Goal: Information Seeking & Learning: Find specific fact

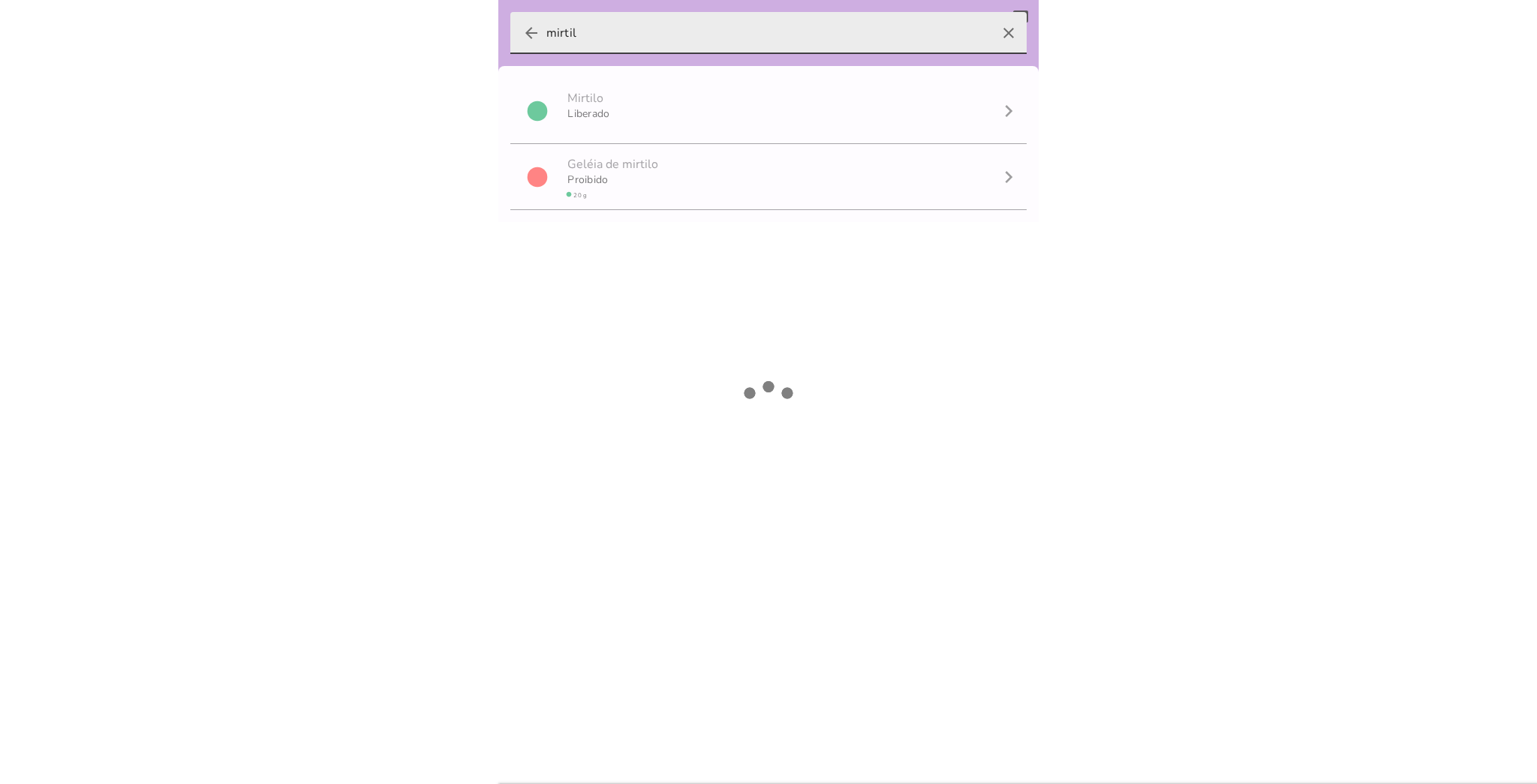
click at [554, 32] on input "mirtil" at bounding box center [768, 33] width 444 height 42
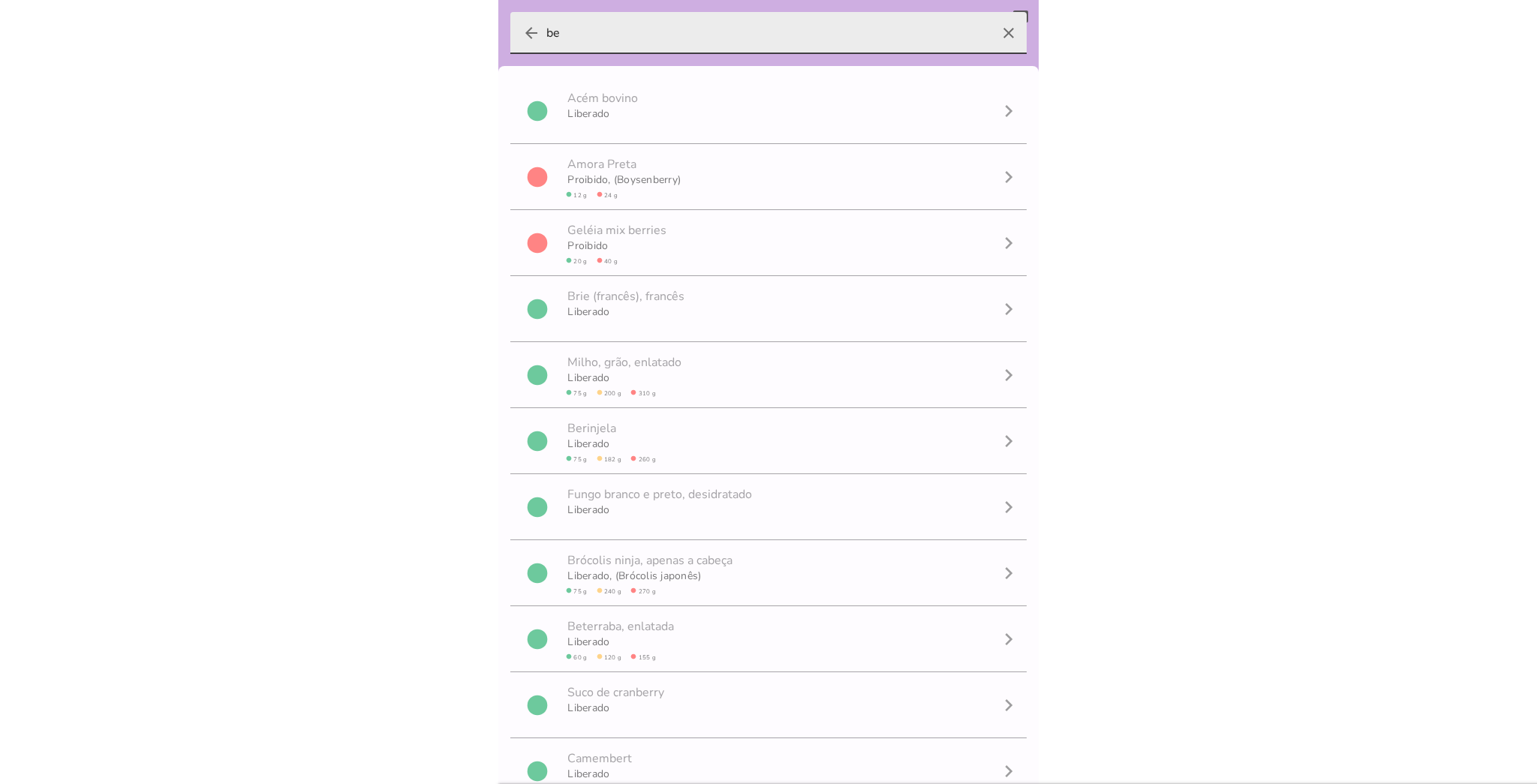
type input "b"
type input "p"
type input "pal"
type mwc-textfield "pal"
click at [997, 26] on icon "clear" at bounding box center [1008, 33] width 36 height 36
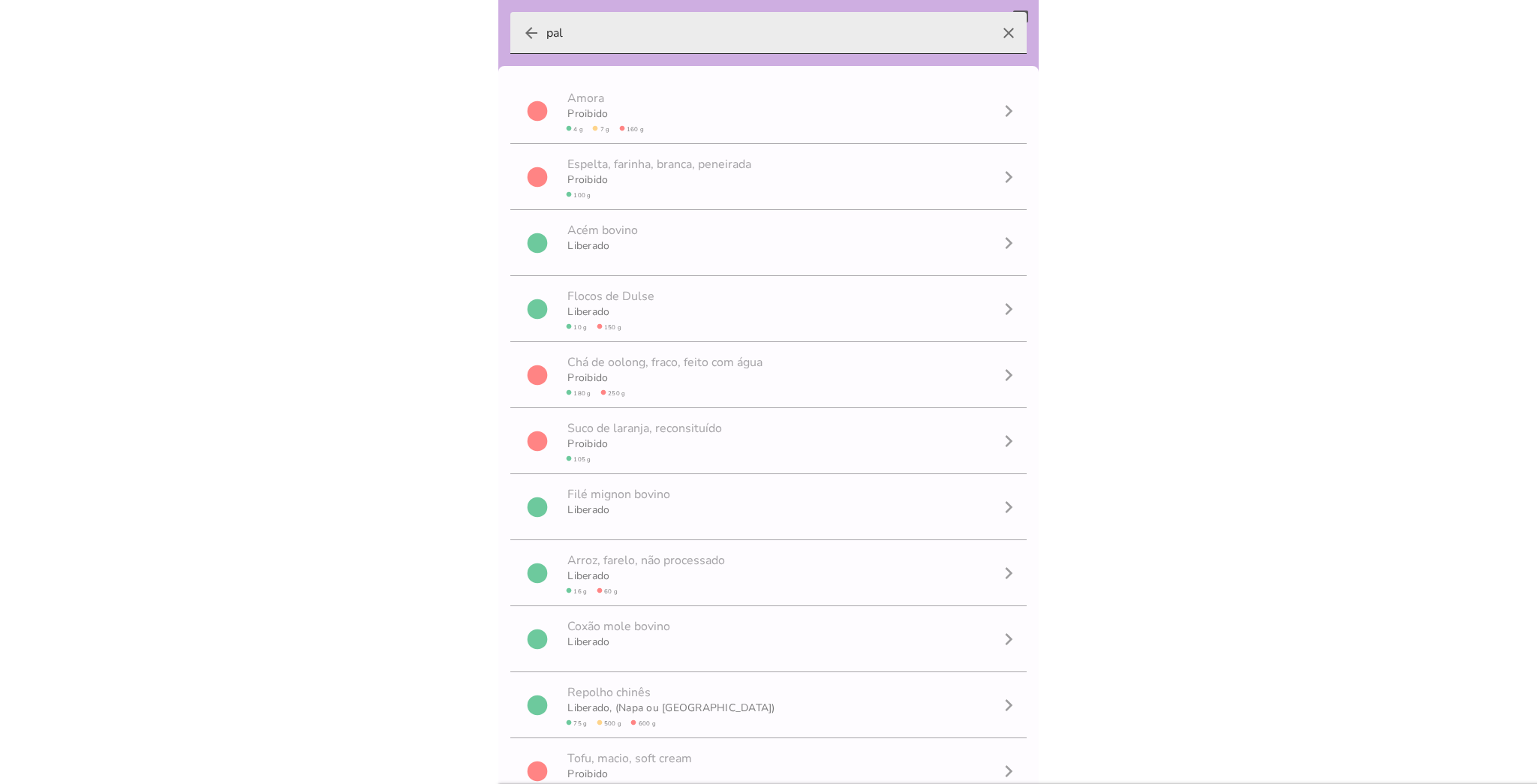
click at [991, 26] on input "pal" at bounding box center [768, 33] width 444 height 42
click at [954, 32] on input "arrow_back clear" at bounding box center [768, 33] width 444 height 42
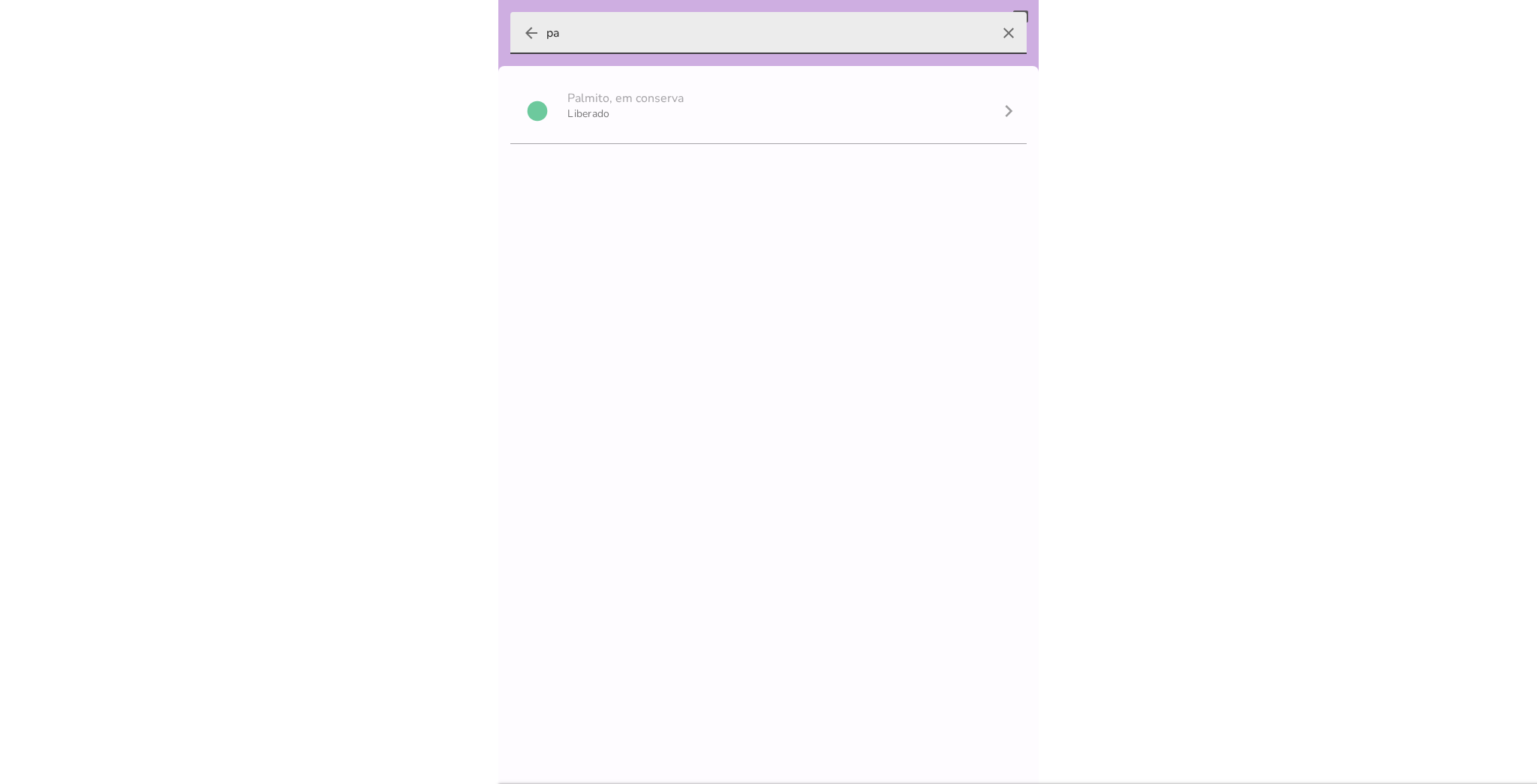
type input "p"
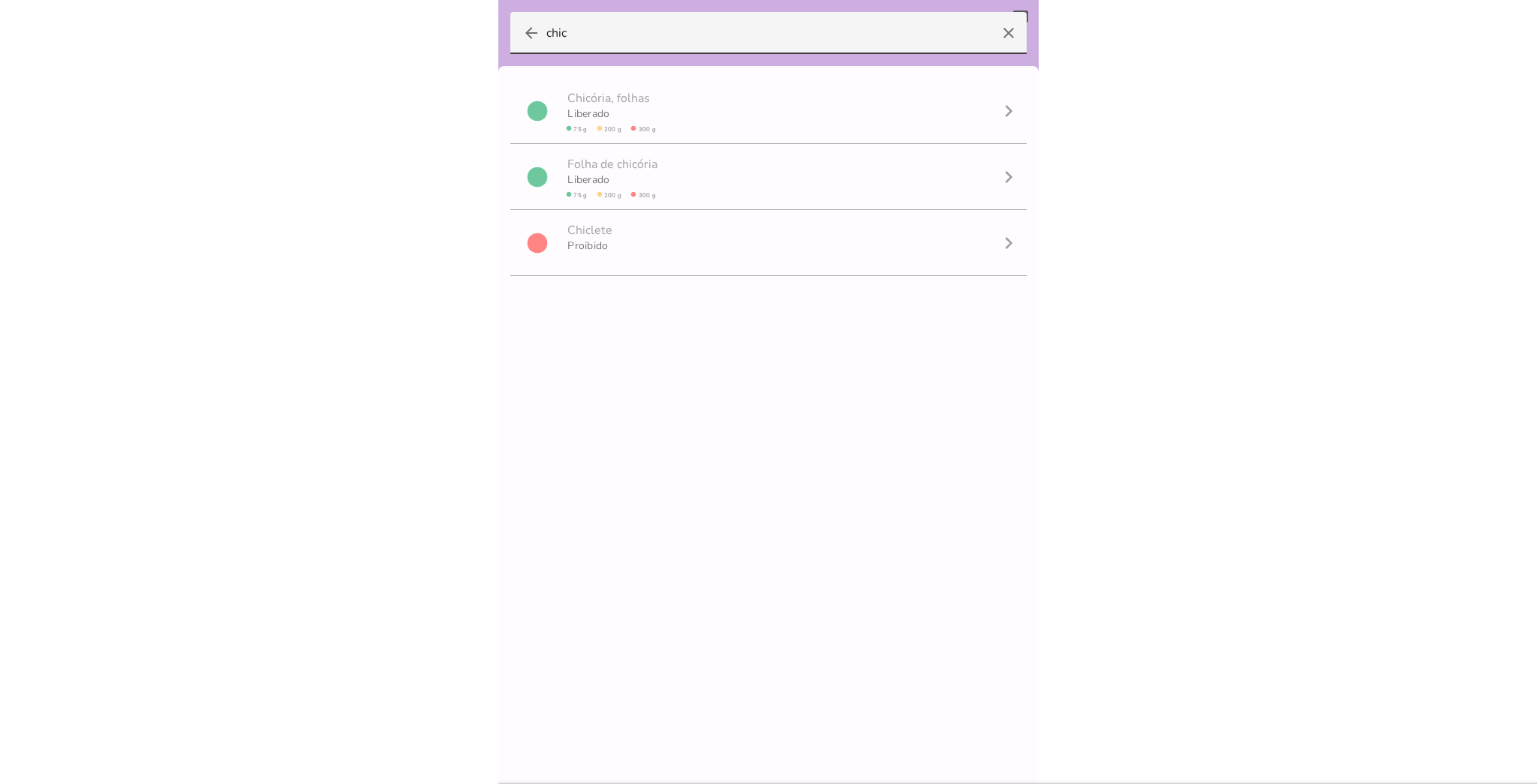
type input "chic"
type mwc-textfield "chic"
